Goal: Task Accomplishment & Management: Use online tool/utility

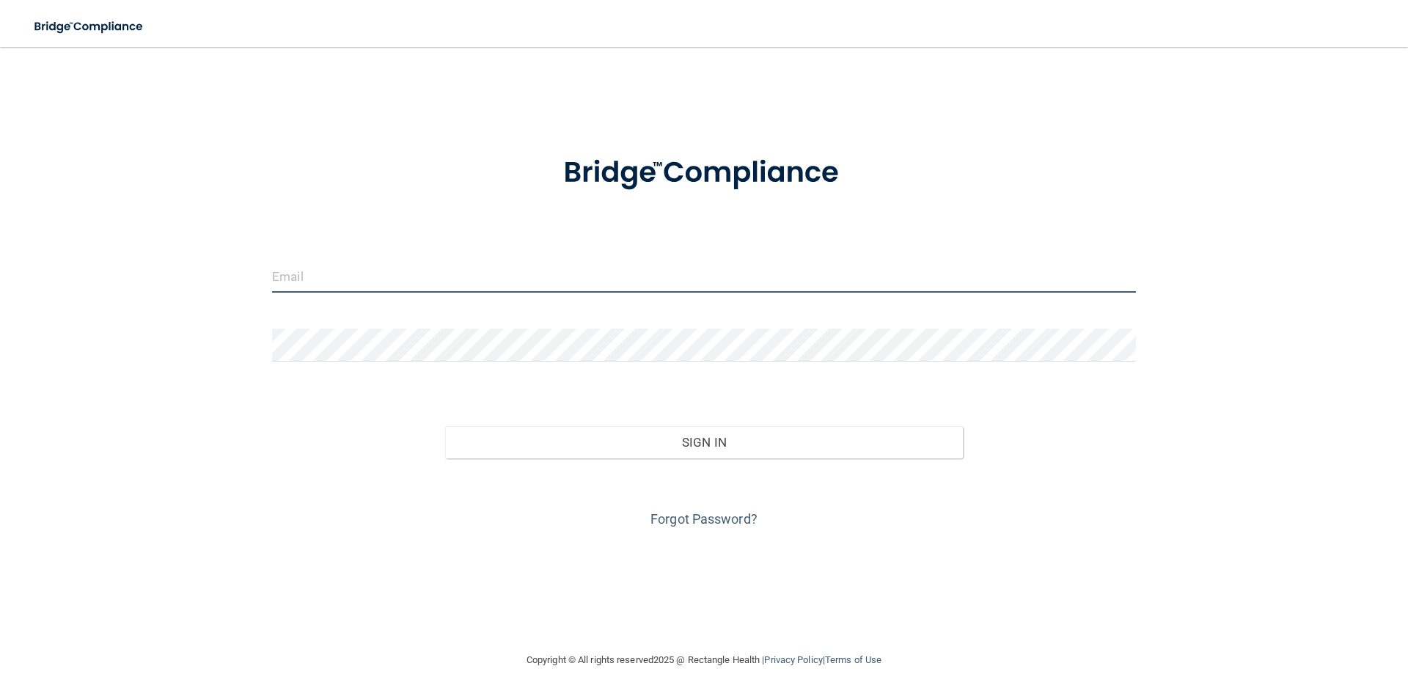
type input "[EMAIL_ADDRESS][DOMAIN_NAME]"
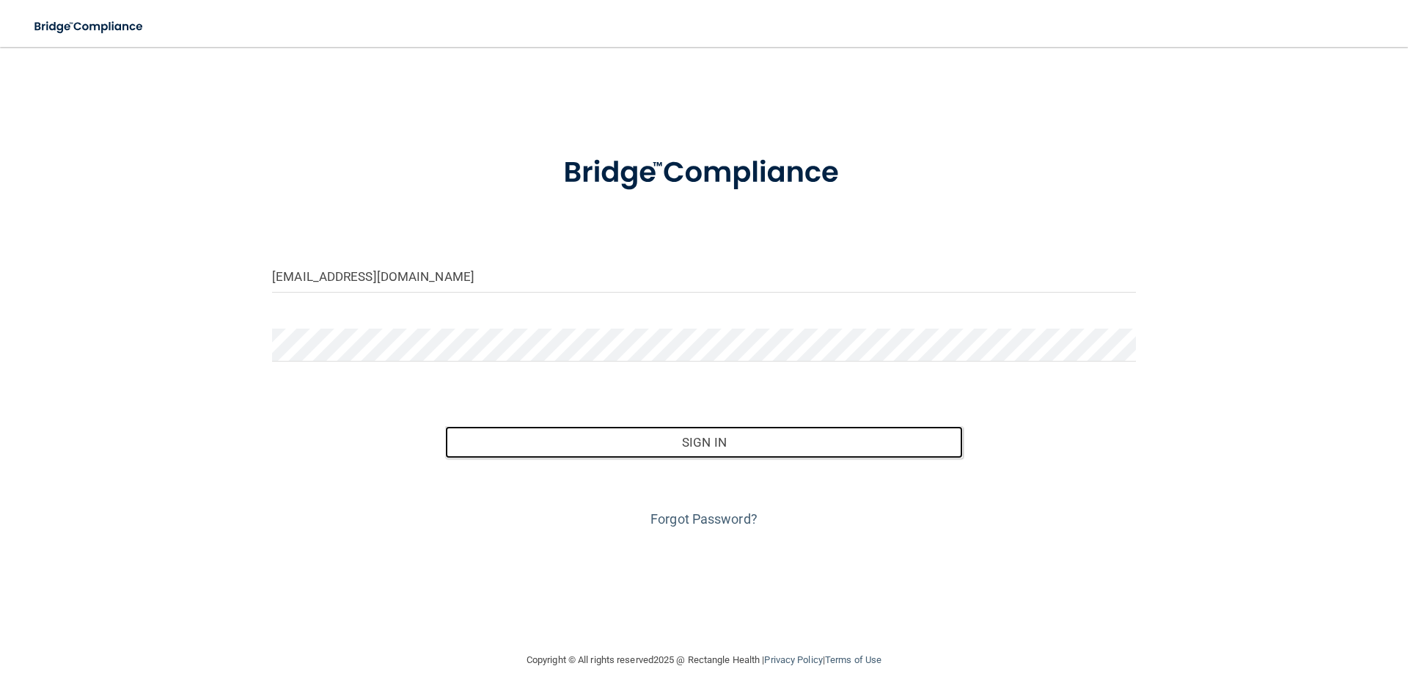
click at [726, 436] on button "Sign In" at bounding box center [704, 442] width 519 height 32
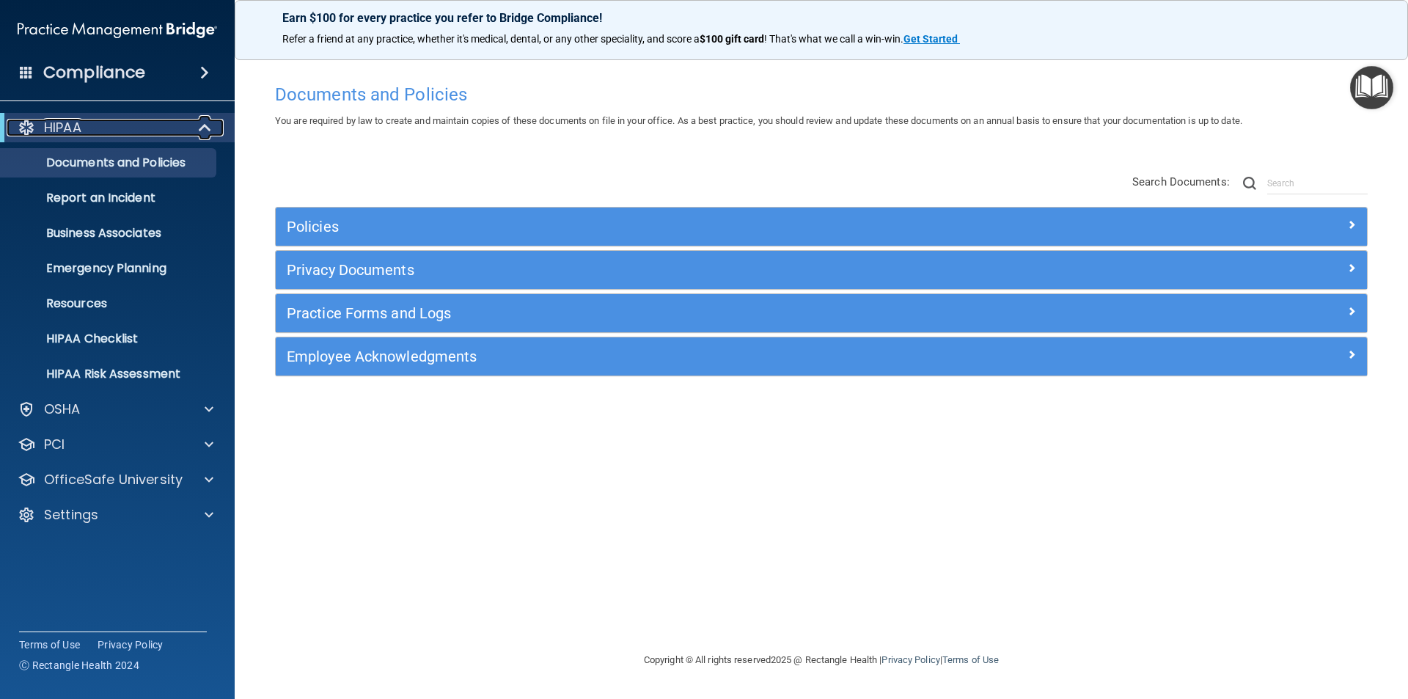
click at [119, 128] on div "HIPAA" at bounding box center [97, 128] width 181 height 18
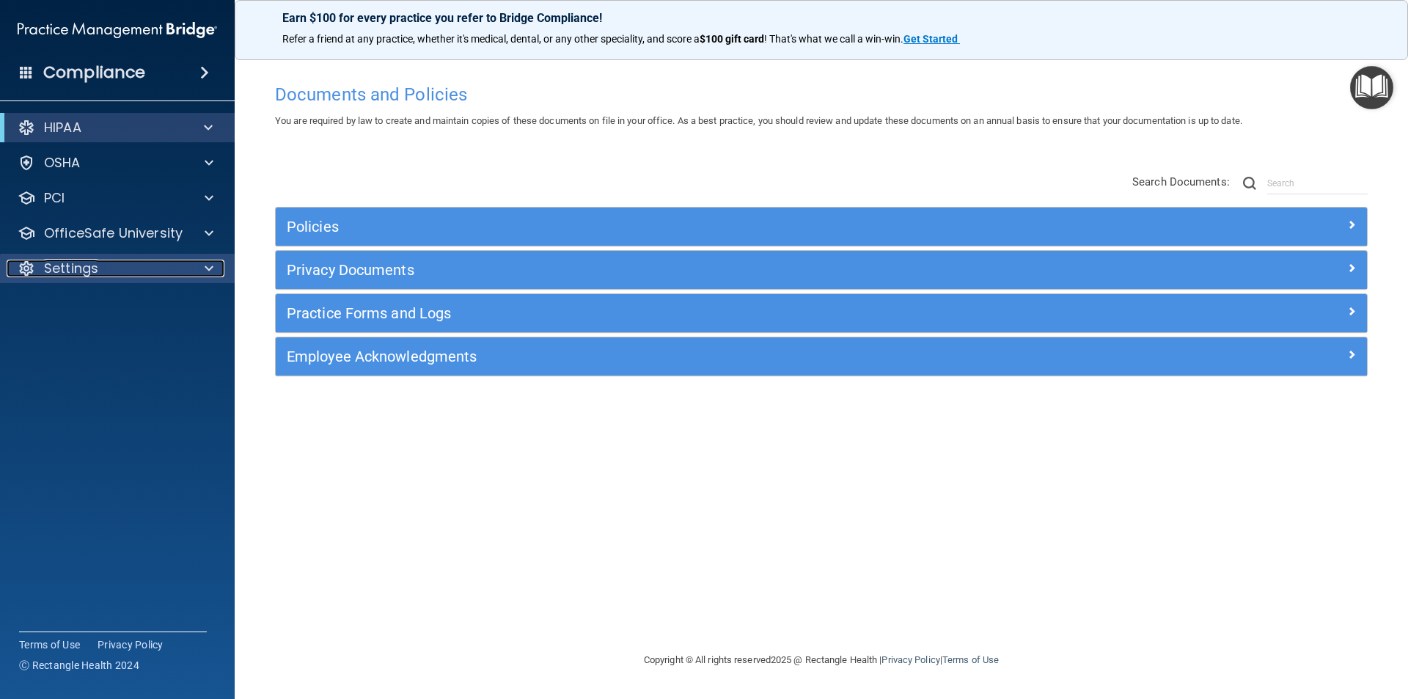
click at [103, 263] on div "Settings" at bounding box center [98, 269] width 182 height 18
click at [117, 258] on div "Settings" at bounding box center [117, 268] width 235 height 29
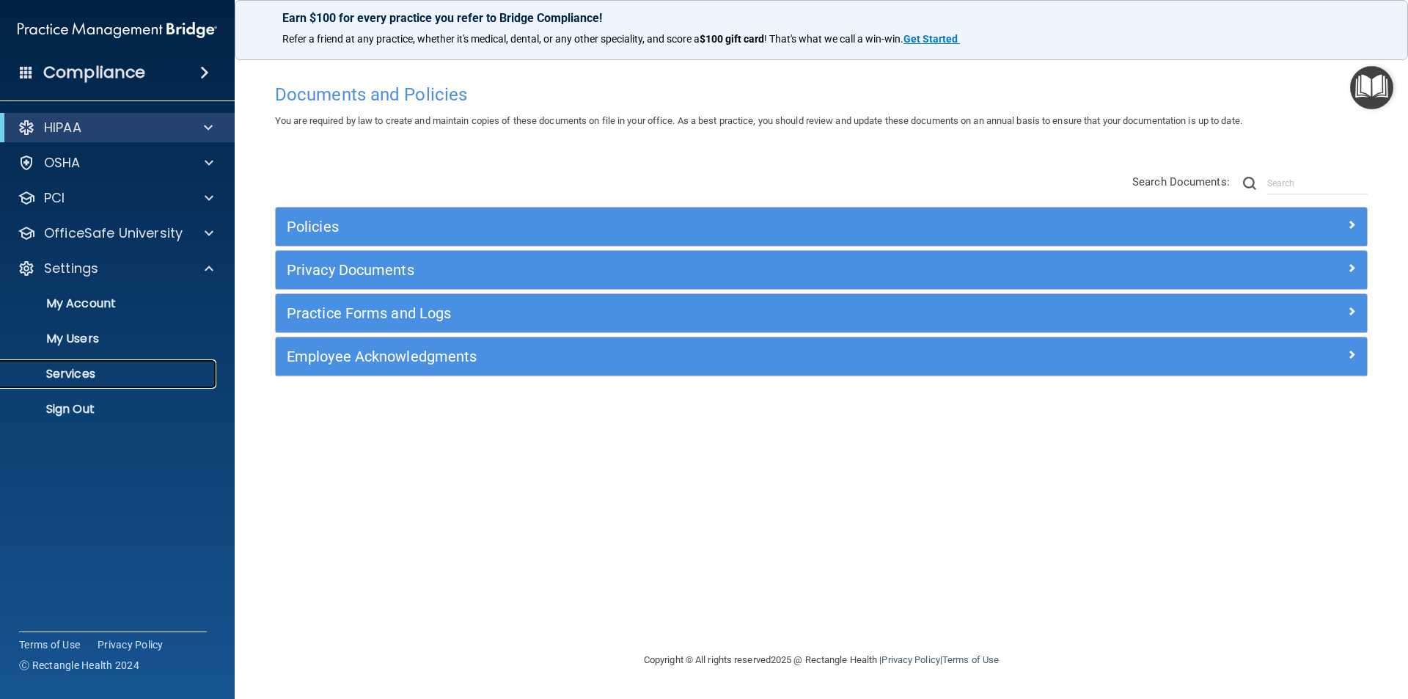
click at [60, 376] on p "Services" at bounding box center [110, 374] width 200 height 15
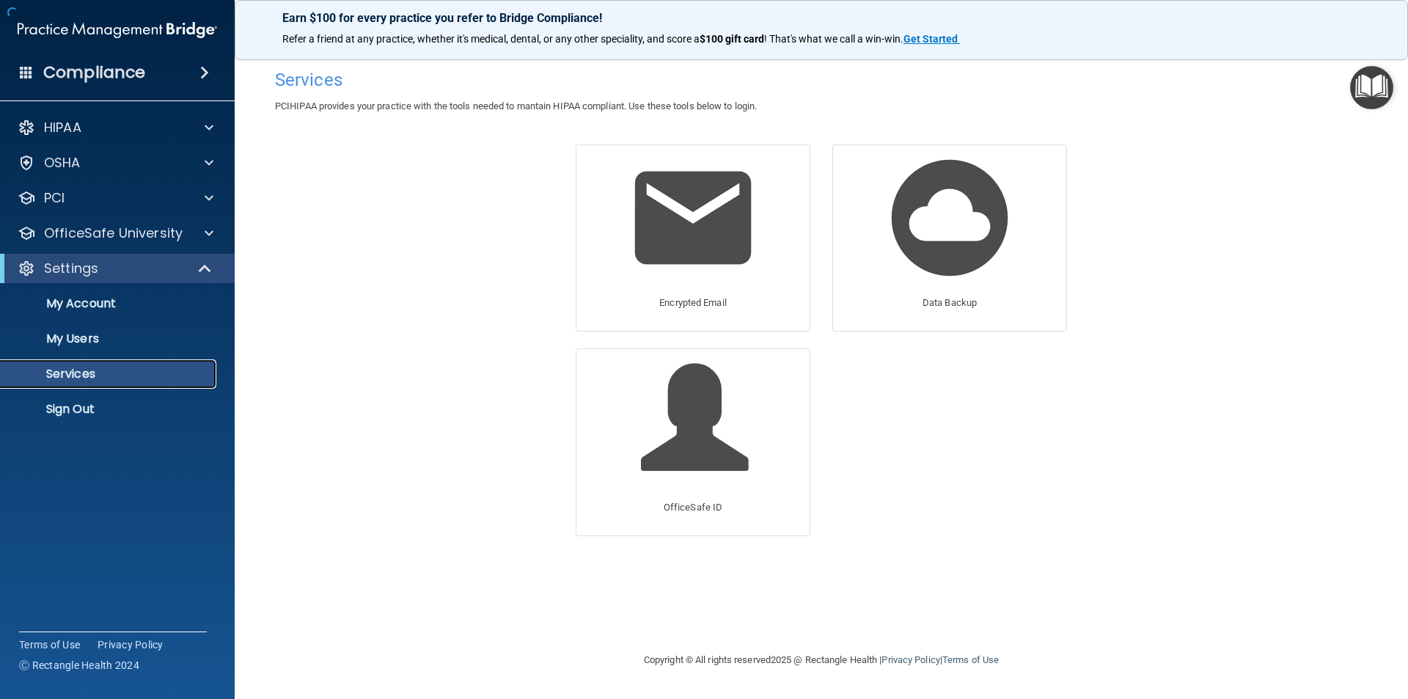
click at [78, 365] on link "Services" at bounding box center [100, 373] width 231 height 29
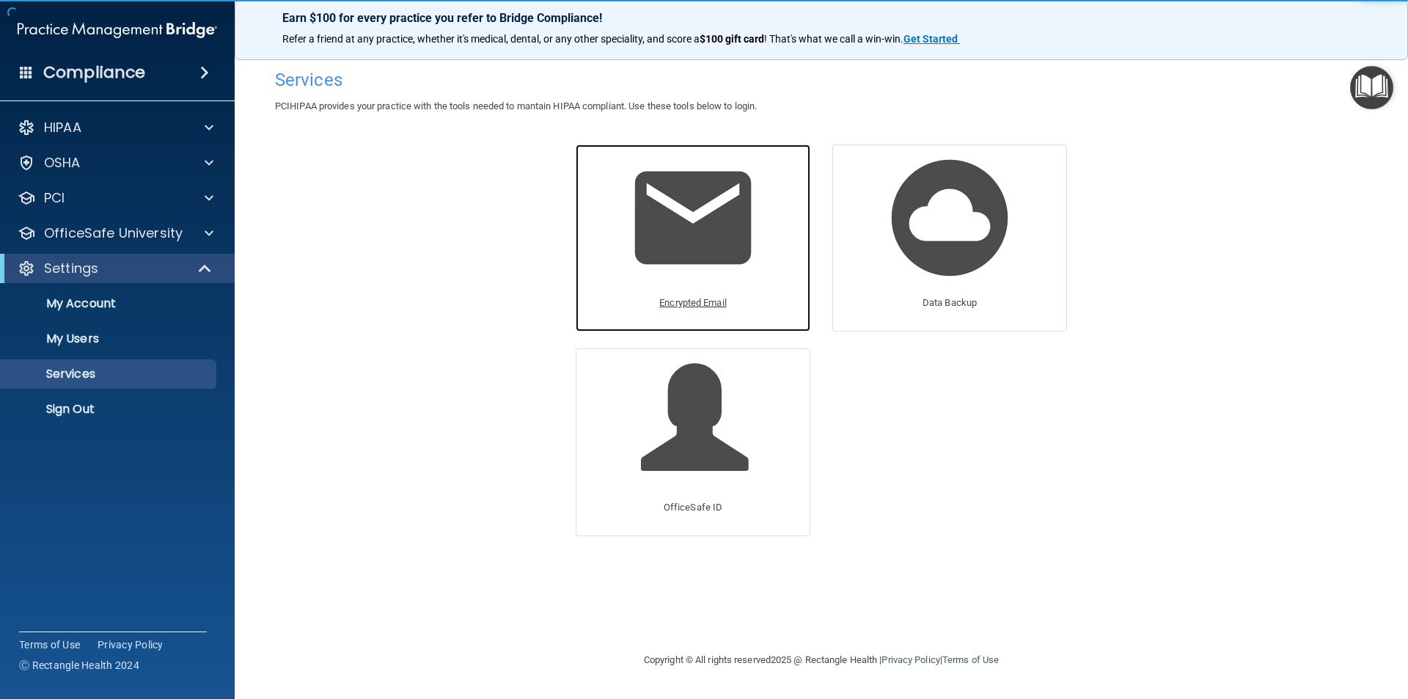
click at [677, 245] on img at bounding box center [692, 217] width 139 height 139
